Goal: Answer question/provide support

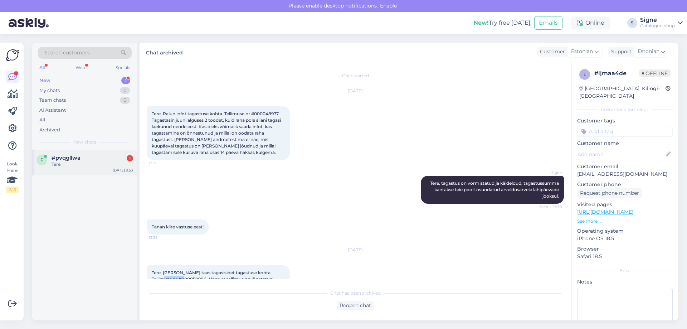
scroll to position [78, 0]
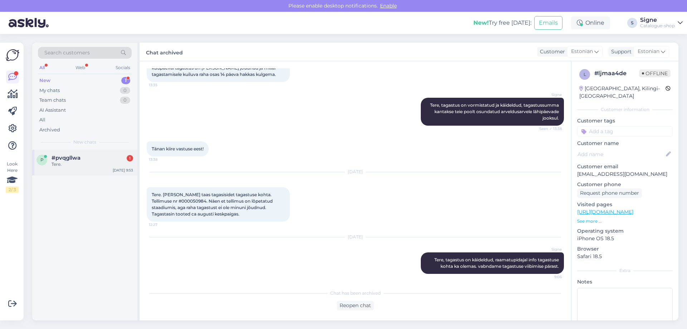
click at [86, 166] on div "Tere." at bounding box center [93, 164] width 82 height 6
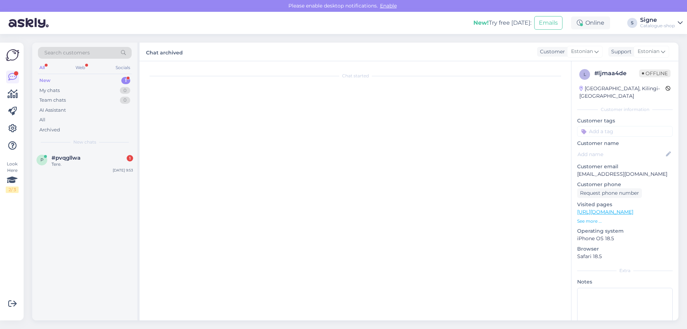
scroll to position [0, 0]
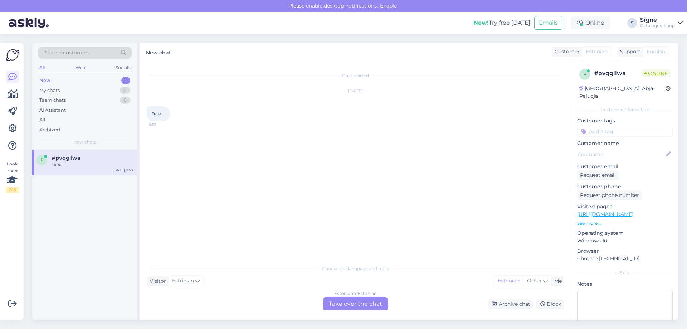
click at [347, 305] on div "Estonian to Estonian Take over the chat" at bounding box center [355, 304] width 65 height 13
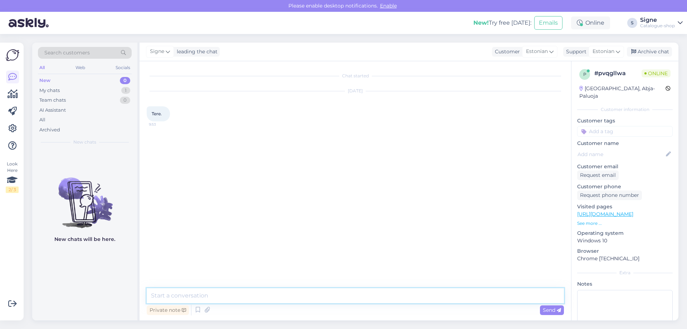
click at [155, 297] on textarea at bounding box center [355, 295] width 417 height 15
type textarea "Tere."
drag, startPoint x: 651, startPoint y: 49, endPoint x: 573, endPoint y: 139, distance: 118.6
click at [649, 49] on div "Archive chat" at bounding box center [649, 52] width 45 height 10
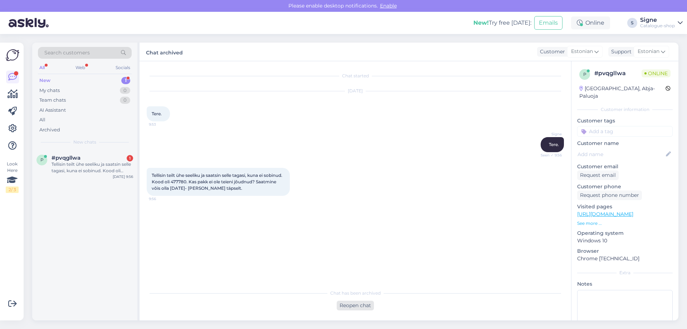
click at [366, 305] on div "Reopen chat" at bounding box center [355, 306] width 37 height 10
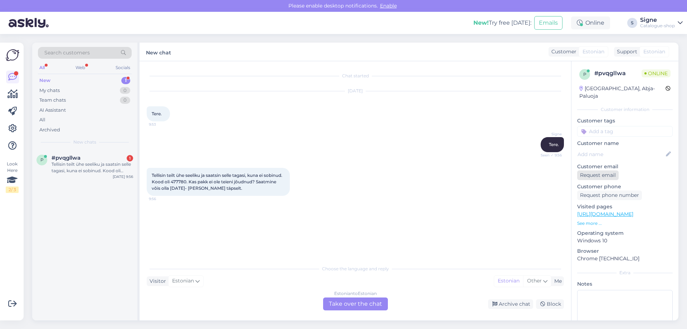
click at [601, 170] on div "Request email" at bounding box center [599, 175] width 42 height 10
click at [355, 306] on div "Estonian to Estonian Take over the chat" at bounding box center [355, 304] width 65 height 13
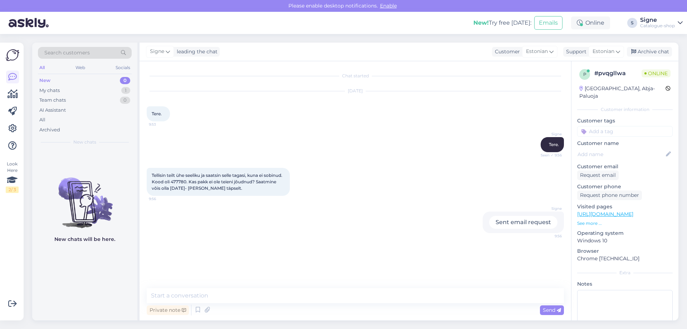
click at [217, 287] on div "Chat started [DATE] Tere. 9:53 Signe Tere. Seen ✓ 9:56 Tellisin teilt ühe seeli…" at bounding box center [356, 190] width 432 height 259
click at [203, 298] on textarea at bounding box center [355, 295] width 417 height 15
type textarea "T"
type textarea "palun tellija ees ja perenime."
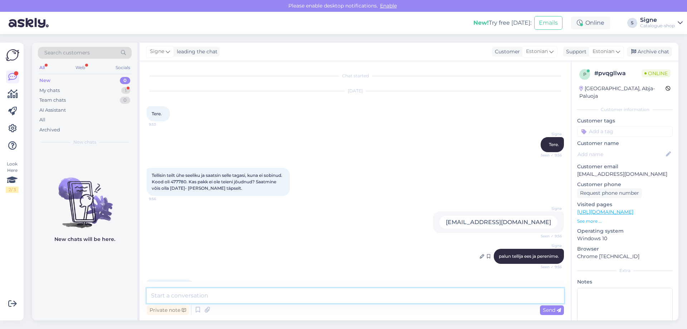
scroll to position [21, 0]
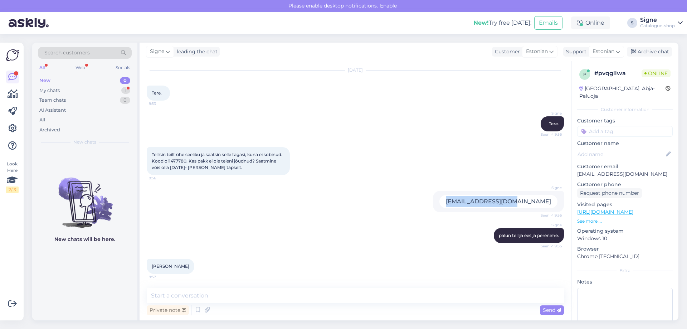
drag, startPoint x: 487, startPoint y: 202, endPoint x: 555, endPoint y: 196, distance: 68.2
click at [555, 196] on div "Signe [EMAIL_ADDRESS][DOMAIN_NAME] Seen ✓ 9:56" at bounding box center [498, 201] width 131 height 21
copy div "[EMAIL_ADDRESS][DOMAIN_NAME]"
click at [204, 295] on textarea at bounding box center [355, 295] width 417 height 15
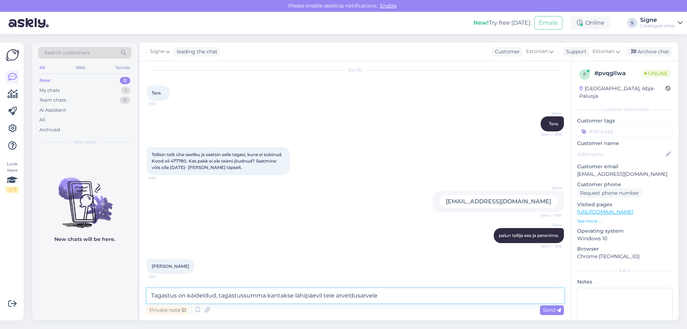
type textarea "Tagastus on käideldud, tagastussumma kantakse lähipäevil teie arveldusarvele."
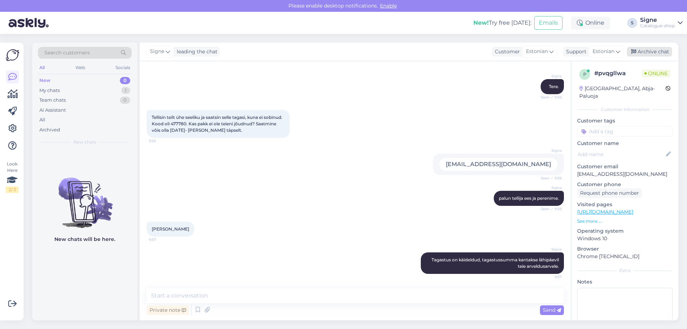
drag, startPoint x: 654, startPoint y: 47, endPoint x: 436, endPoint y: 44, distance: 218.1
click at [654, 47] on div "Signe leading the chat Customer Estonian Support Estonian Archive chat" at bounding box center [409, 52] width 539 height 19
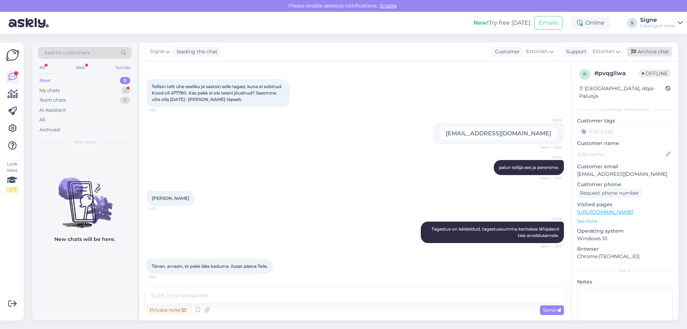
click at [647, 50] on div "Archive chat" at bounding box center [649, 52] width 45 height 10
